Goal: Task Accomplishment & Management: Complete application form

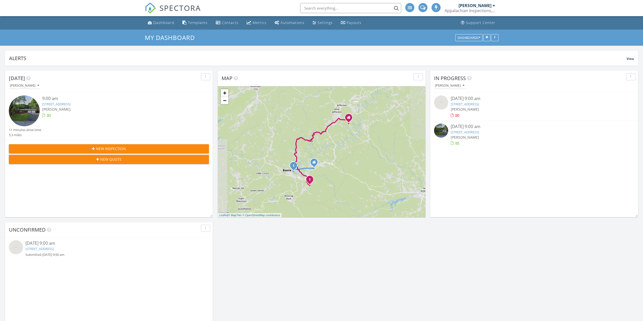
scroll to position [3, 3]
click at [54, 250] on link "196 Whispering Streams Ct, Fleetwood, NC 28626" at bounding box center [40, 248] width 28 height 5
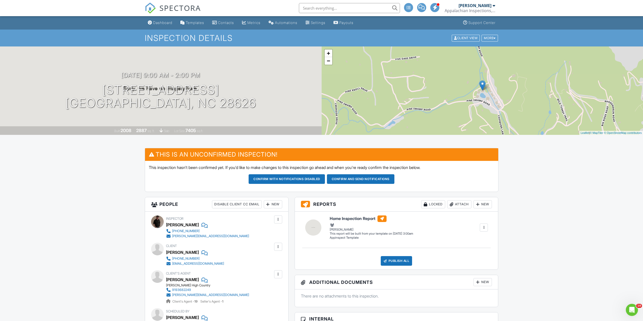
click at [272, 202] on div "New" at bounding box center [273, 204] width 18 height 8
click at [291, 254] on li "Listing Agent" at bounding box center [291, 257] width 50 height 13
click at [325, 180] on button "Confirm and send notifications" at bounding box center [286, 179] width 76 height 10
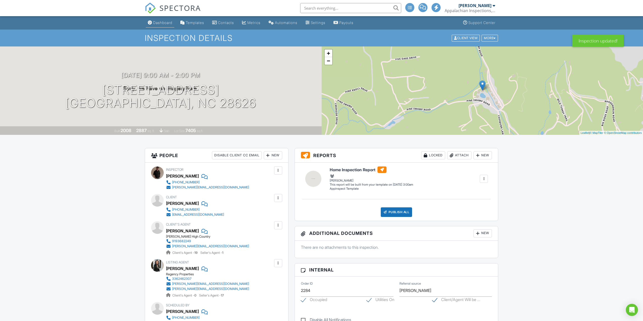
click at [154, 23] on div "Dashboard" at bounding box center [162, 22] width 19 height 4
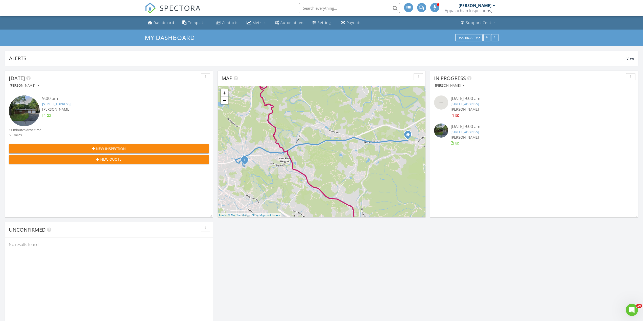
click at [481, 135] on div "[PERSON_NAME]" at bounding box center [534, 137] width 167 height 5
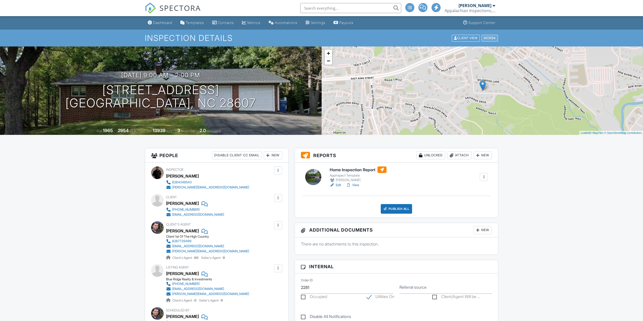
click at [490, 40] on div "More" at bounding box center [489, 38] width 16 height 7
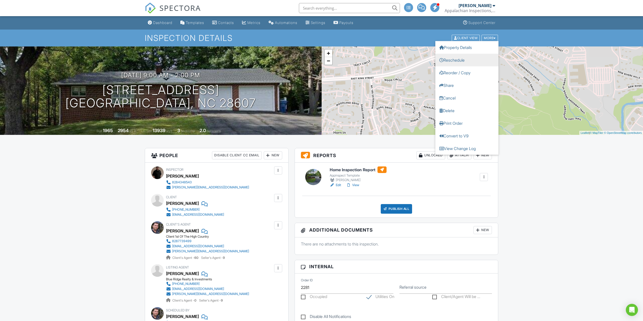
click at [481, 57] on link "Reschedule" at bounding box center [466, 60] width 63 height 13
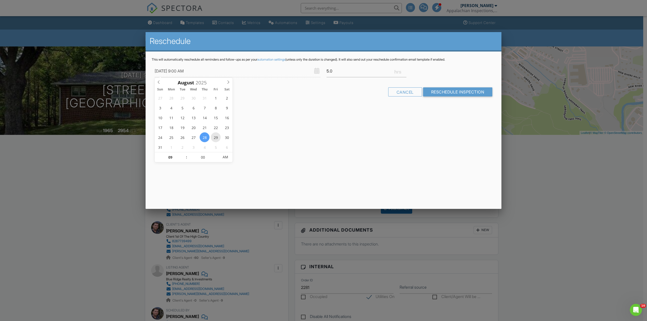
type input "08/29/2025 9:00 AM"
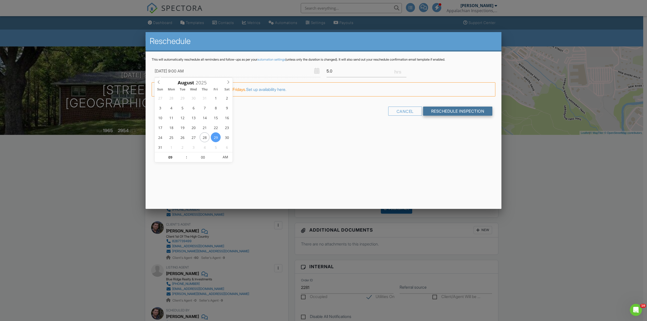
click at [447, 114] on input "Reschedule Inspection" at bounding box center [457, 111] width 69 height 9
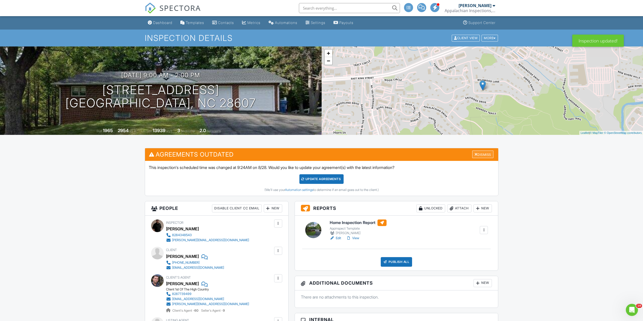
click at [480, 154] on div "Dismiss" at bounding box center [482, 155] width 21 height 8
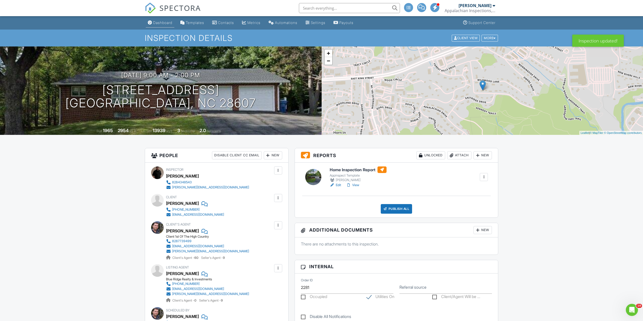
click at [158, 20] on div "Dashboard" at bounding box center [162, 22] width 19 height 4
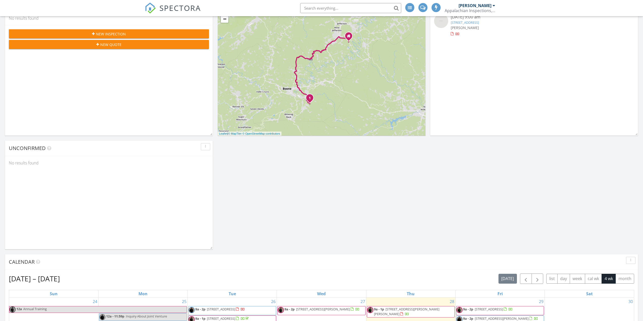
scroll to position [202, 0]
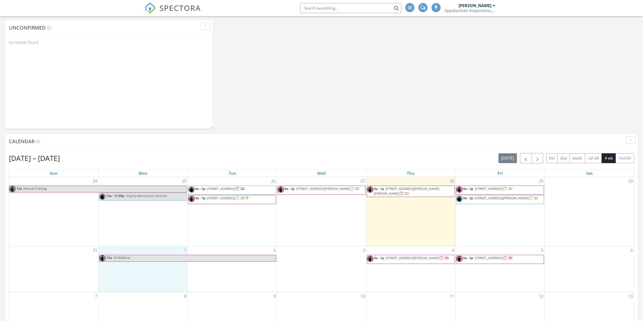
click at [165, 268] on div "1 12a CE Webinar" at bounding box center [142, 269] width 89 height 46
click at [143, 246] on link "Inspection" at bounding box center [142, 244] width 26 height 8
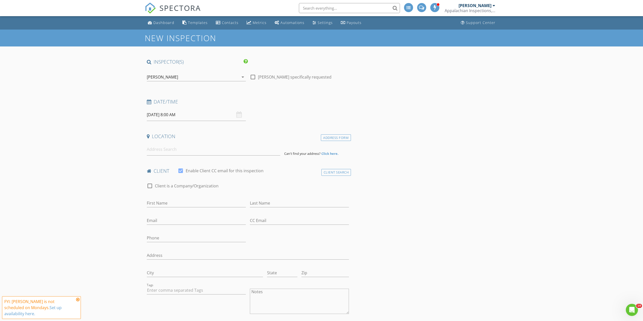
click at [196, 117] on input "09/01/2025 8:00 AM" at bounding box center [196, 115] width 99 height 12
type input "09"
type input "09/01/2025 9:00 AM"
click at [176, 197] on span at bounding box center [176, 198] width 4 height 5
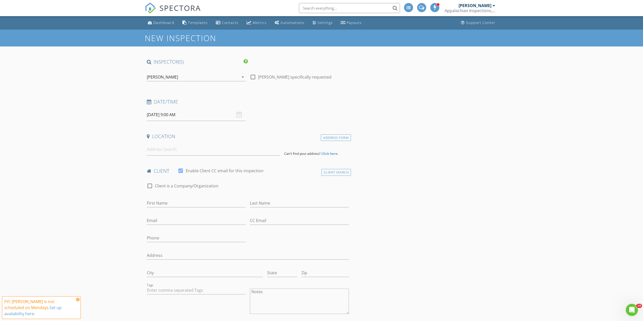
drag, startPoint x: 475, startPoint y: 216, endPoint x: 348, endPoint y: 210, distance: 127.7
click at [196, 153] on input at bounding box center [213, 149] width 133 height 12
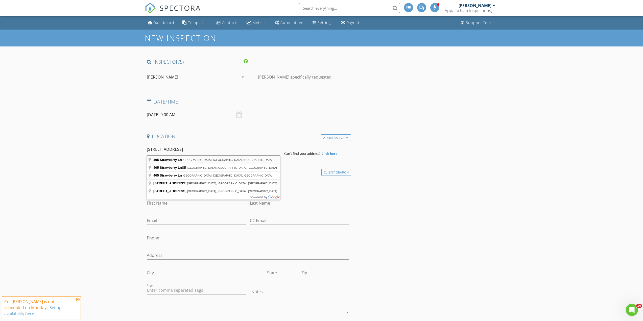
type input "405 Strawberry Ln, Newland, NC, USA"
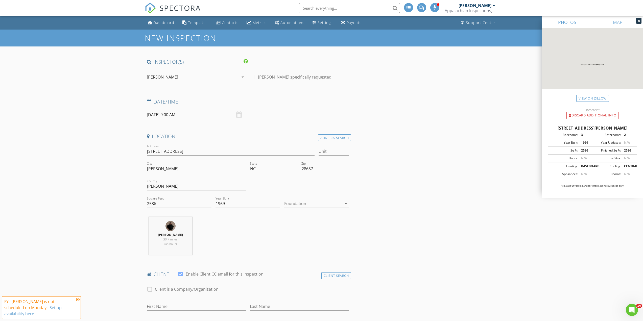
scroll to position [101, 0]
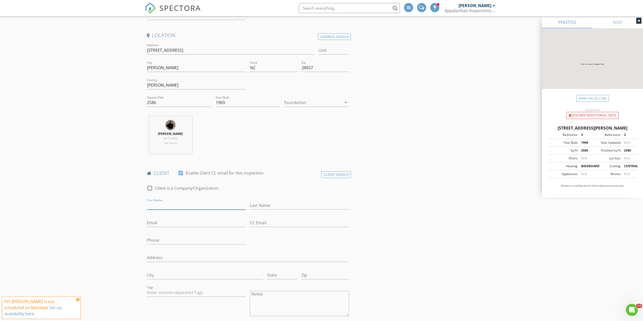
click at [192, 203] on input "First Name" at bounding box center [196, 205] width 99 height 8
type input "Richard & Michele"
type input "Orff"
type input "[PERSON_NAME][EMAIL_ADDRESS][DOMAIN_NAME]"
type input "[PHONE_NUMBER]"
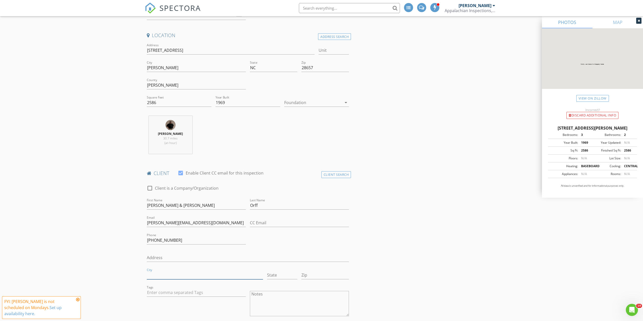
click at [179, 272] on input "City" at bounding box center [205, 275] width 116 height 8
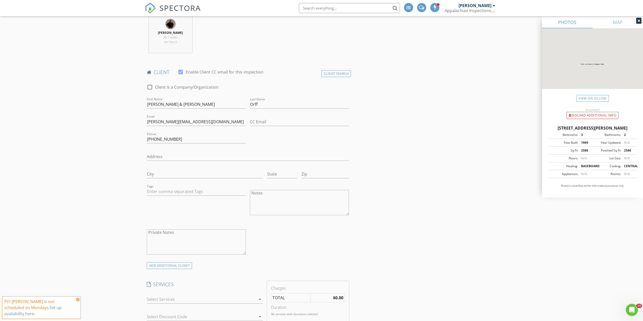
scroll to position [303, 0]
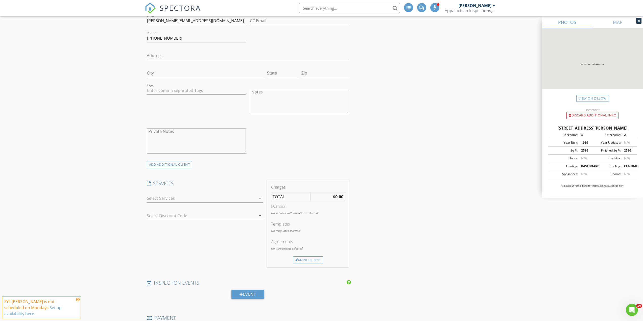
click at [160, 197] on div at bounding box center [201, 198] width 109 height 8
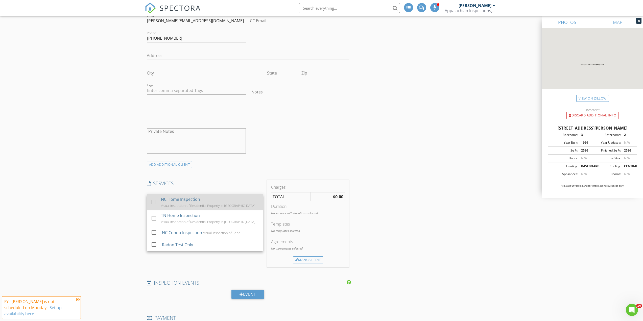
click at [160, 202] on div "check_box_outline_blank NC Home Inspection Visual Inspection of Residential Pro…" at bounding box center [205, 202] width 108 height 16
click at [387, 230] on div "INSPECTOR(S) check_box Chris Lusk PRIMARY check_box_outline_blank Ricky Osborne…" at bounding box center [322, 250] width 354 height 988
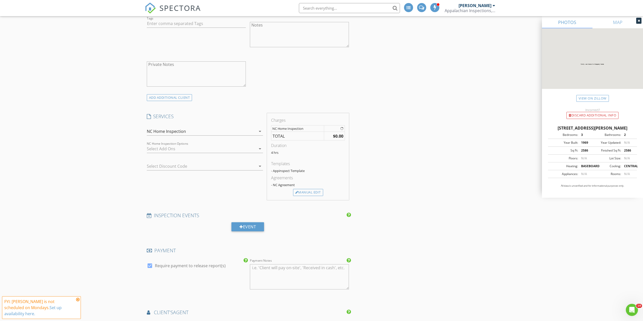
scroll to position [404, 0]
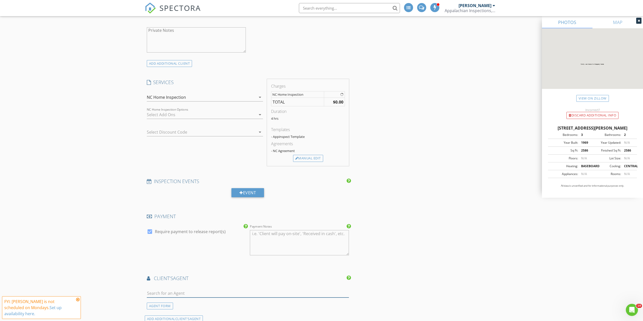
click at [205, 291] on input "text" at bounding box center [248, 293] width 202 height 8
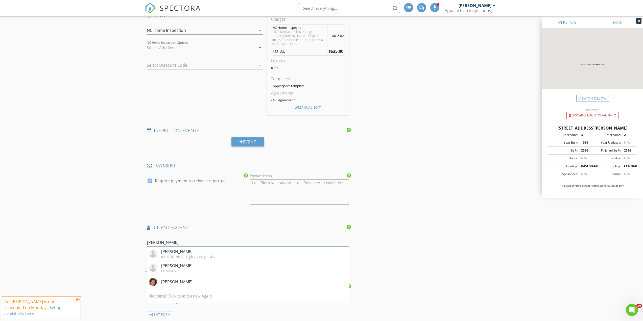
scroll to position [505, 0]
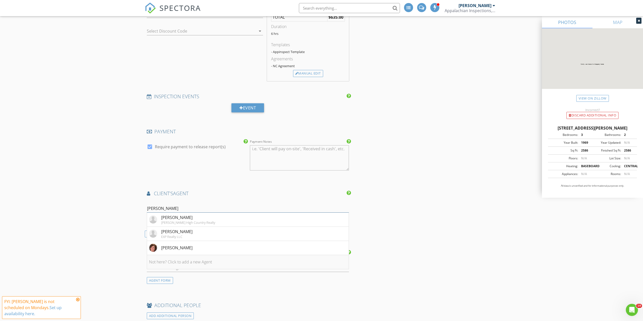
type input "Donna"
click at [185, 262] on li "Not here? Click to add a new Agent" at bounding box center [248, 262] width 202 height 14
click at [181, 204] on input "First Name" at bounding box center [196, 208] width 99 height 8
type input "Donna"
type input "Little"
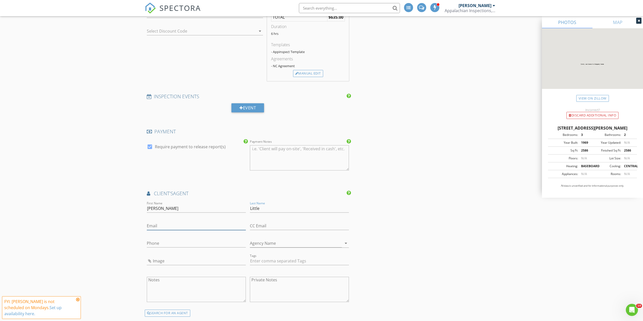
click at [176, 222] on input "Email" at bounding box center [196, 226] width 99 height 8
type input "marmielittle@gmail.com"
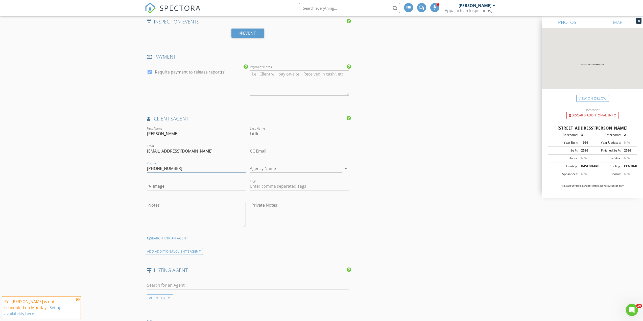
scroll to position [606, 0]
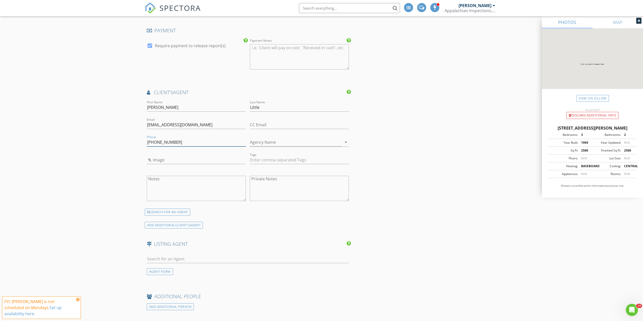
type input "704-562-1643"
click at [200, 255] on input "text" at bounding box center [248, 259] width 202 height 8
type input "Crystal"
click at [206, 283] on li "Not here? Click to add a new Agent" at bounding box center [248, 284] width 202 height 14
click at [190, 255] on input "First Name" at bounding box center [196, 259] width 99 height 8
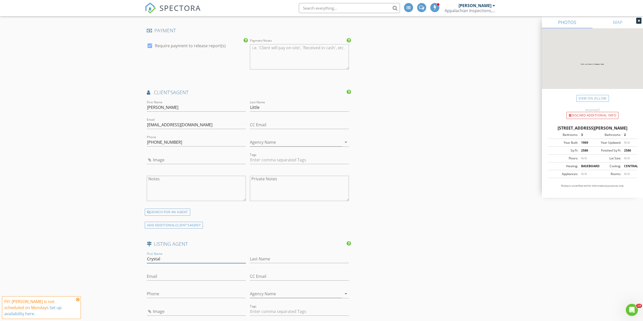
type input "Crystal"
type input "White"
type input "crustal@nctruenorthrealty.com"
click at [178, 290] on input "Phone" at bounding box center [196, 294] width 99 height 8
type input "828-291-9701"
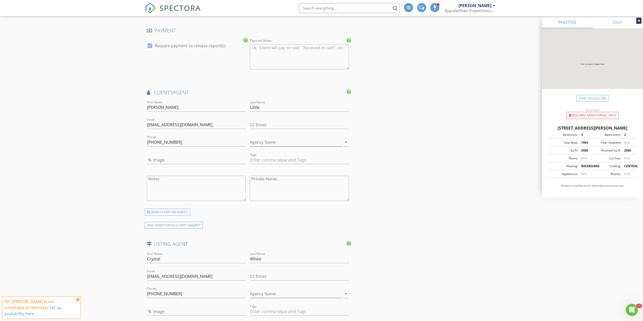
click at [432, 273] on div "INSPECTOR(S) check_box Chris Lusk PRIMARY check_box_outline_blank Ricky Osborne…" at bounding box center [322, 50] width 354 height 1196
click at [166, 103] on input "Donna" at bounding box center [196, 107] width 99 height 8
drag, startPoint x: 169, startPoint y: 103, endPoint x: 136, endPoint y: 107, distance: 33.8
click at [136, 107] on div "New Inspection INSPECTOR(S) check_box Chris Lusk PRIMARY check_box_outline_blan…" at bounding box center [321, 41] width 643 height 1237
type input "Crystal"
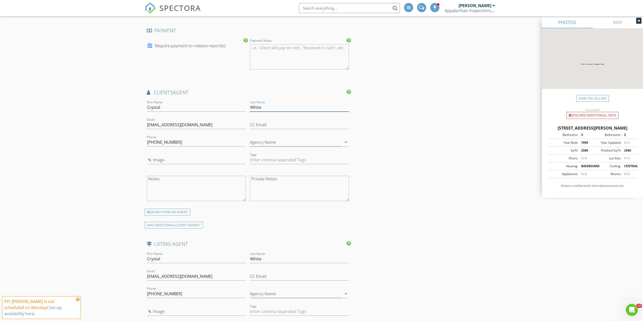
type input "White"
drag, startPoint x: 210, startPoint y: 272, endPoint x: 124, endPoint y: 273, distance: 86.4
click at [124, 273] on div "New Inspection INSPECTOR(S) check_box Chris Lusk PRIMARY check_box_outline_blan…" at bounding box center [321, 41] width 643 height 1237
drag, startPoint x: 178, startPoint y: 123, endPoint x: 98, endPoint y: 118, distance: 79.7
click at [98, 118] on div "New Inspection INSPECTOR(S) check_box Chris Lusk PRIMARY check_box_outline_blan…" at bounding box center [321, 41] width 643 height 1237
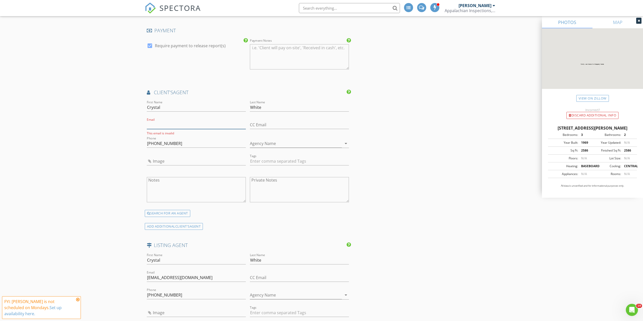
paste input "crustal@nctruenorthrealty.com"
type input "crustal@nctruenorthrealty.com"
click at [109, 182] on div "New Inspection INSPECTOR(S) check_box Chris Lusk PRIMARY check_box_outline_blan…" at bounding box center [321, 41] width 643 height 1237
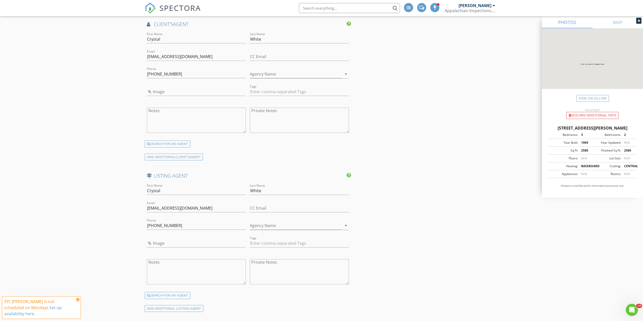
scroll to position [707, 0]
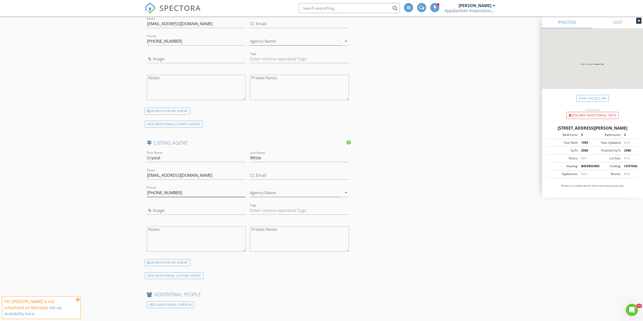
click at [190, 190] on input "828-291-9701" at bounding box center [196, 193] width 99 height 8
drag, startPoint x: 197, startPoint y: 190, endPoint x: 96, endPoint y: 193, distance: 100.8
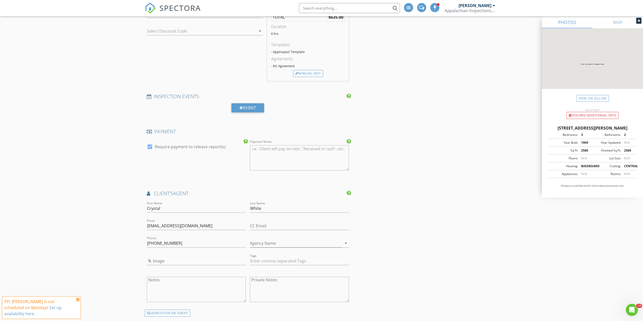
scroll to position [606, 0]
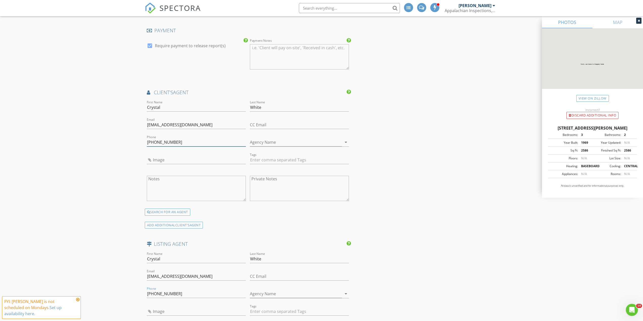
click at [182, 142] on input "704-562-1643" at bounding box center [196, 142] width 99 height 8
drag, startPoint x: 188, startPoint y: 140, endPoint x: 93, endPoint y: 139, distance: 94.7
click at [93, 139] on div "New Inspection INSPECTOR(S) check_box Chris Lusk PRIMARY check_box_outline_blan…" at bounding box center [321, 41] width 643 height 1237
paste input "828-291-9701"
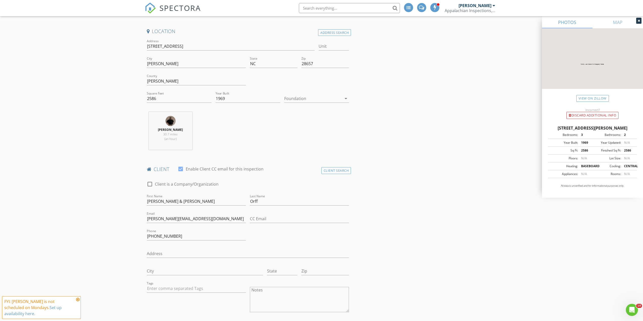
scroll to position [101, 0]
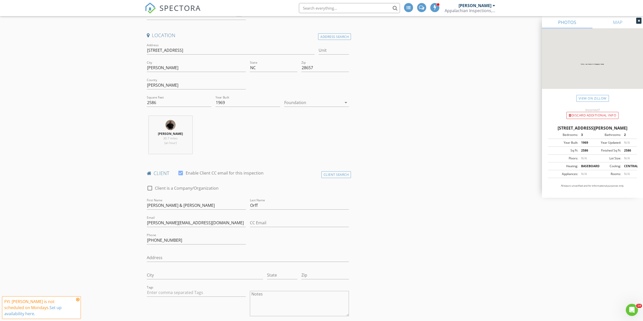
type input "828-291-9701"
click at [273, 226] on input "CC Email" at bounding box center [299, 223] width 99 height 8
type input "marmielittle@gmail.com"
drag, startPoint x: 315, startPoint y: 224, endPoint x: 224, endPoint y: 227, distance: 91.2
click at [224, 227] on div "check_box_outline_blank Client is a Company/Organization First Name Richard & M…" at bounding box center [248, 272] width 206 height 184
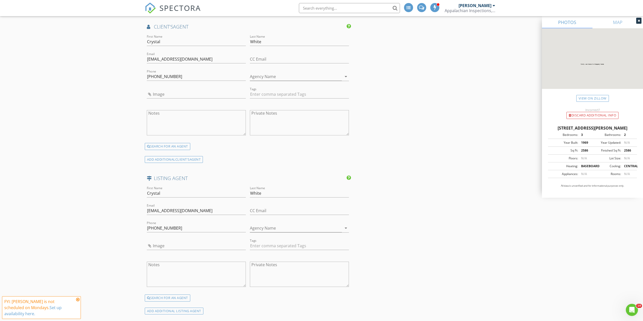
scroll to position [707, 0]
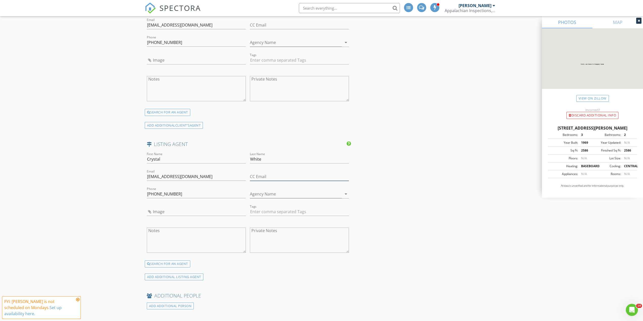
click at [267, 175] on input "CC Email" at bounding box center [299, 176] width 99 height 8
paste input "828-291-9701"
type input "8"
click at [306, 172] on input "marmielittle@gmail.com" at bounding box center [299, 176] width 99 height 8
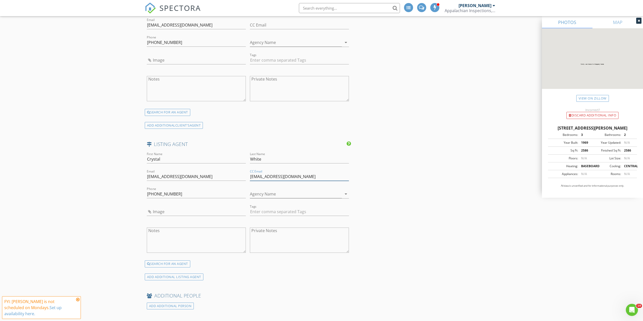
drag, startPoint x: 306, startPoint y: 172, endPoint x: 242, endPoint y: 175, distance: 63.4
click at [242, 175] on div "First Name Crystal Last Name White Email crustal@nctruenorthrealty.com CC Email…" at bounding box center [248, 205] width 206 height 109
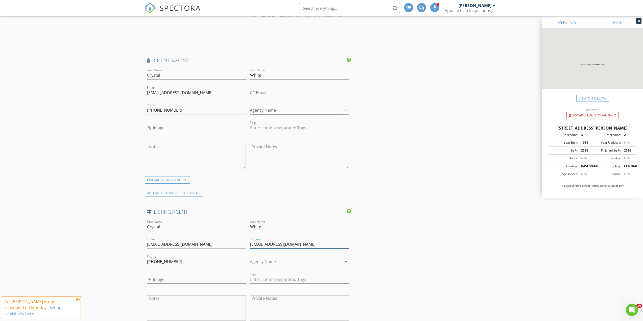
scroll to position [537, 0]
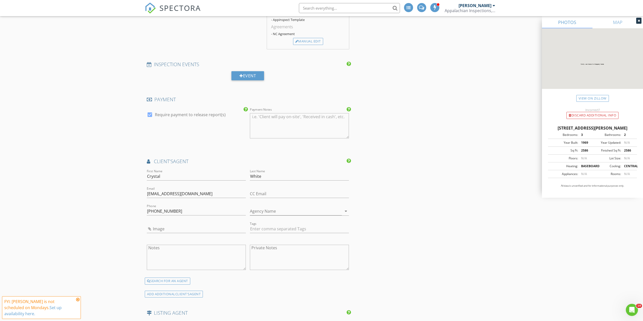
type input "marmielittle@gmail.com"
click at [262, 190] on input "CC Email" at bounding box center [299, 194] width 99 height 8
paste input "marmielittle@gmail.com"
type input "marmielittle@gmail.com"
click at [383, 217] on div "INSPECTOR(S) check_box Chris Lusk PRIMARY check_box_outline_blank Ricky Osborne…" at bounding box center [322, 119] width 354 height 1196
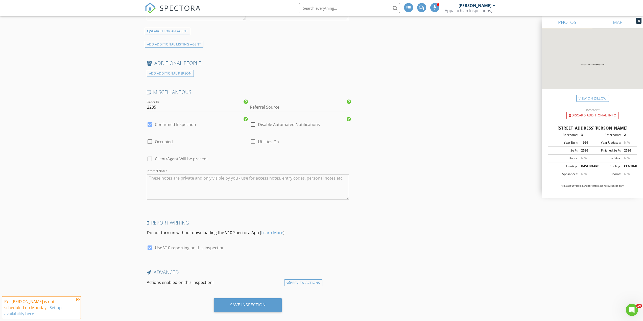
scroll to position [941, 0]
click at [251, 301] on div "Save Inspection" at bounding box center [248, 302] width 68 height 14
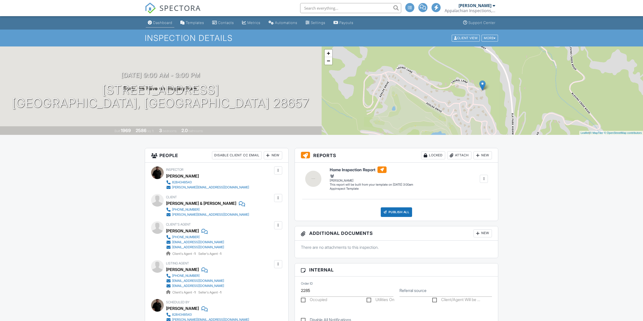
click at [158, 22] on div "Dashboard" at bounding box center [162, 22] width 19 height 4
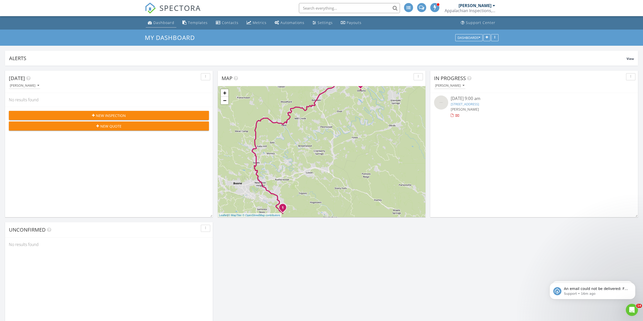
click at [157, 24] on div "Dashboard" at bounding box center [163, 22] width 21 height 5
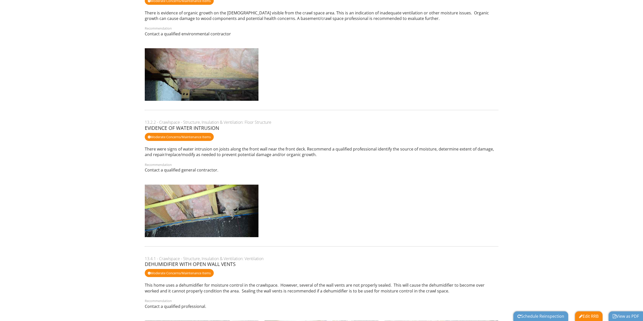
scroll to position [6386, 0]
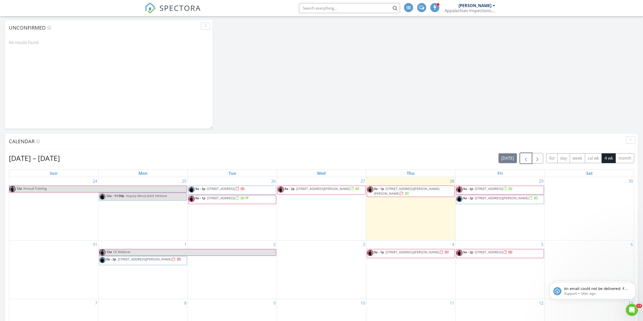
click at [523, 159] on span "button" at bounding box center [526, 158] width 6 height 6
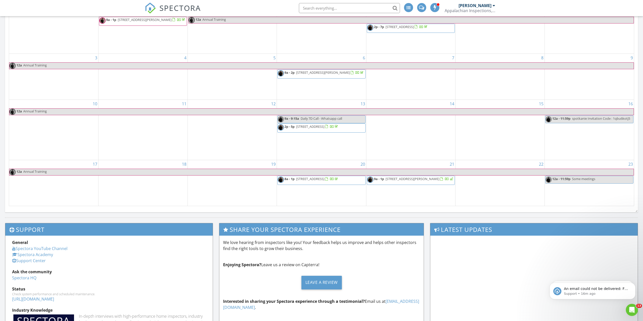
scroll to position [404, 0]
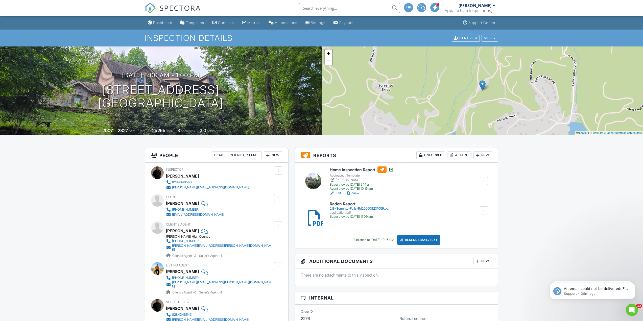
click at [155, 16] on div "SPECTORA" at bounding box center [173, 8] width 56 height 16
click at [158, 25] on link "Dashboard" at bounding box center [160, 22] width 29 height 9
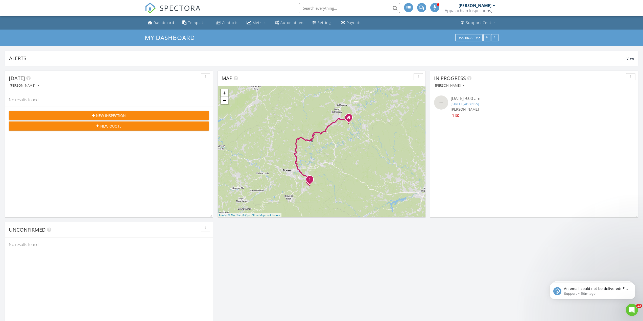
click at [479, 104] on link "407 Ridgecrest Ave, West Jefferson, NC 28694" at bounding box center [465, 104] width 28 height 5
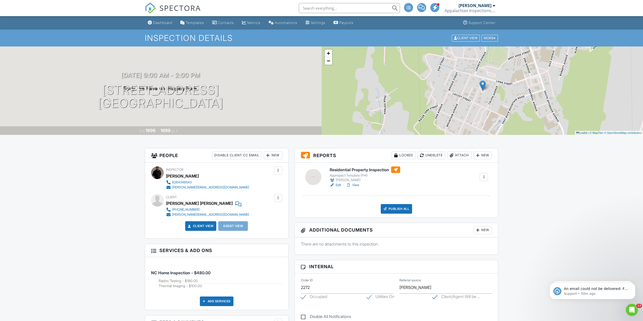
click at [336, 185] on link "Edit" at bounding box center [335, 185] width 11 height 5
click at [415, 173] on div "Residential Property Inspection Appinspect Template (PHI) Chris Lusk Edit View …" at bounding box center [409, 176] width 164 height 21
click at [483, 175] on div at bounding box center [483, 177] width 5 height 5
click at [410, 188] on div "Residential Property Inspection Appinspect Template (PHI) Chris Lusk Edit View …" at bounding box center [396, 190] width 203 height 55
click at [474, 155] on div "New" at bounding box center [482, 155] width 18 height 8
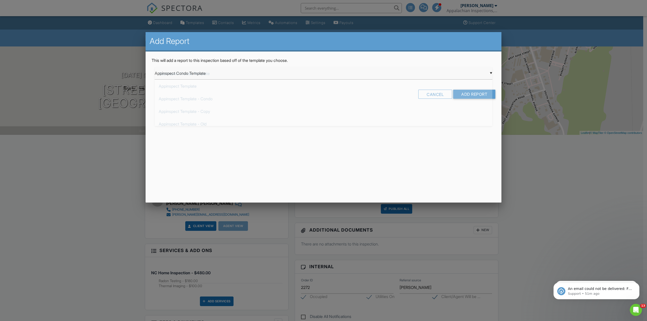
click at [216, 74] on div "▼ Appinspect Condo Template Appinspect Condo Template Appinspect Template Appin…" at bounding box center [323, 73] width 337 height 12
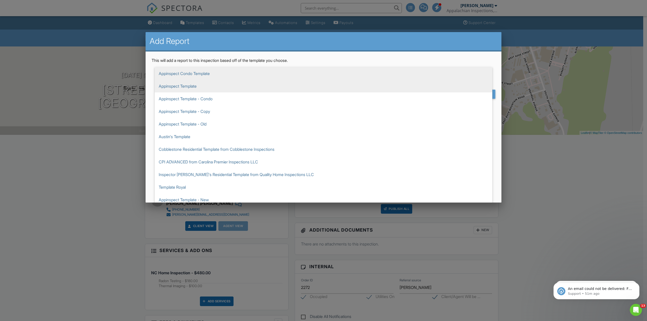
click at [214, 87] on span "Appinspect Template" at bounding box center [323, 86] width 337 height 13
type input "Appinspect Template"
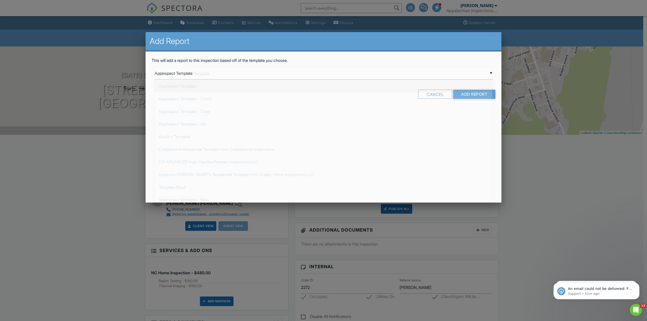
scroll to position [13, 0]
click at [467, 96] on input "Add Report" at bounding box center [474, 94] width 42 height 9
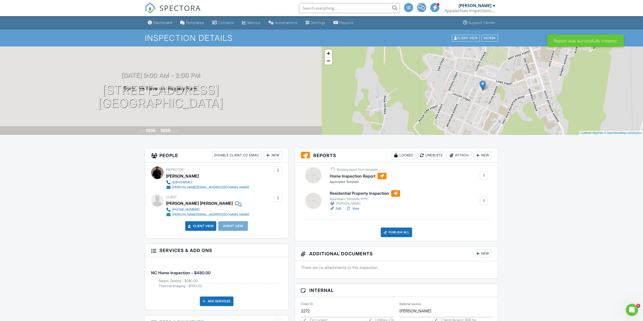
click at [482, 200] on div at bounding box center [483, 200] width 5 height 5
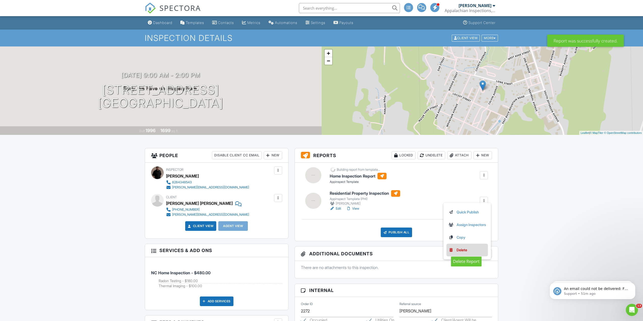
click at [462, 253] on div "Delete" at bounding box center [461, 250] width 11 height 6
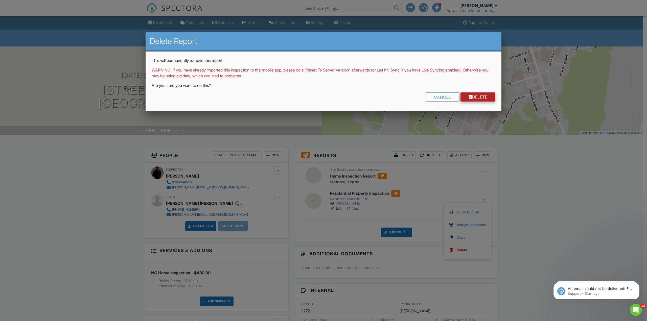
click at [483, 94] on link "Delete" at bounding box center [477, 96] width 35 height 9
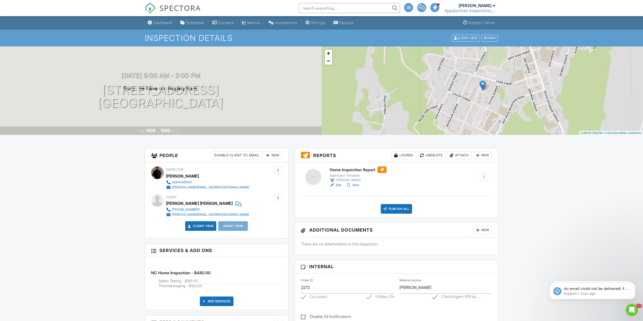
click at [338, 185] on link "Edit" at bounding box center [335, 185] width 11 height 5
